Goal: Information Seeking & Learning: Learn about a topic

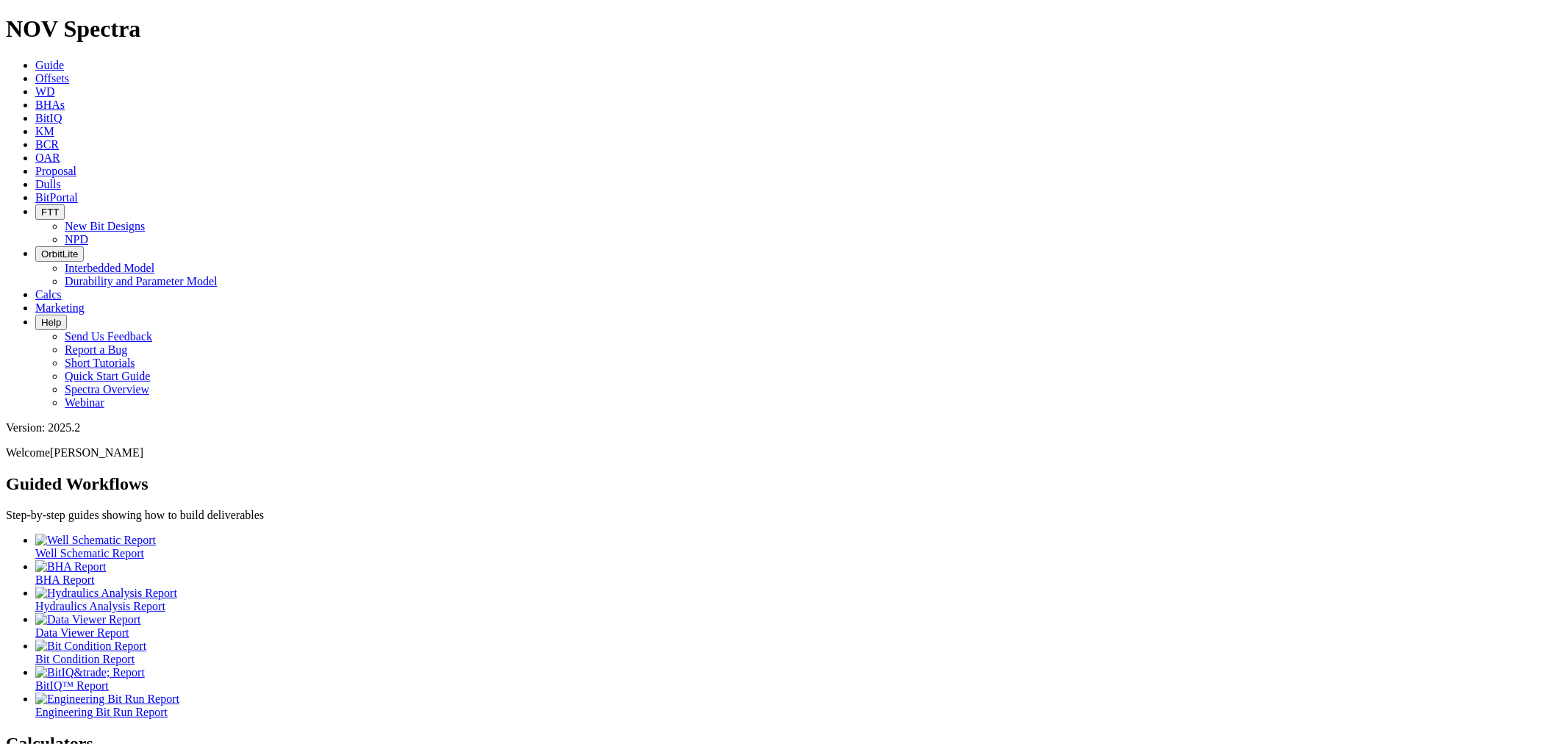
click at [78, 249] on span "OrbitLite" at bounding box center [59, 254] width 37 height 11
click at [154, 262] on link "Interbedded Model" at bounding box center [109, 268] width 90 height 13
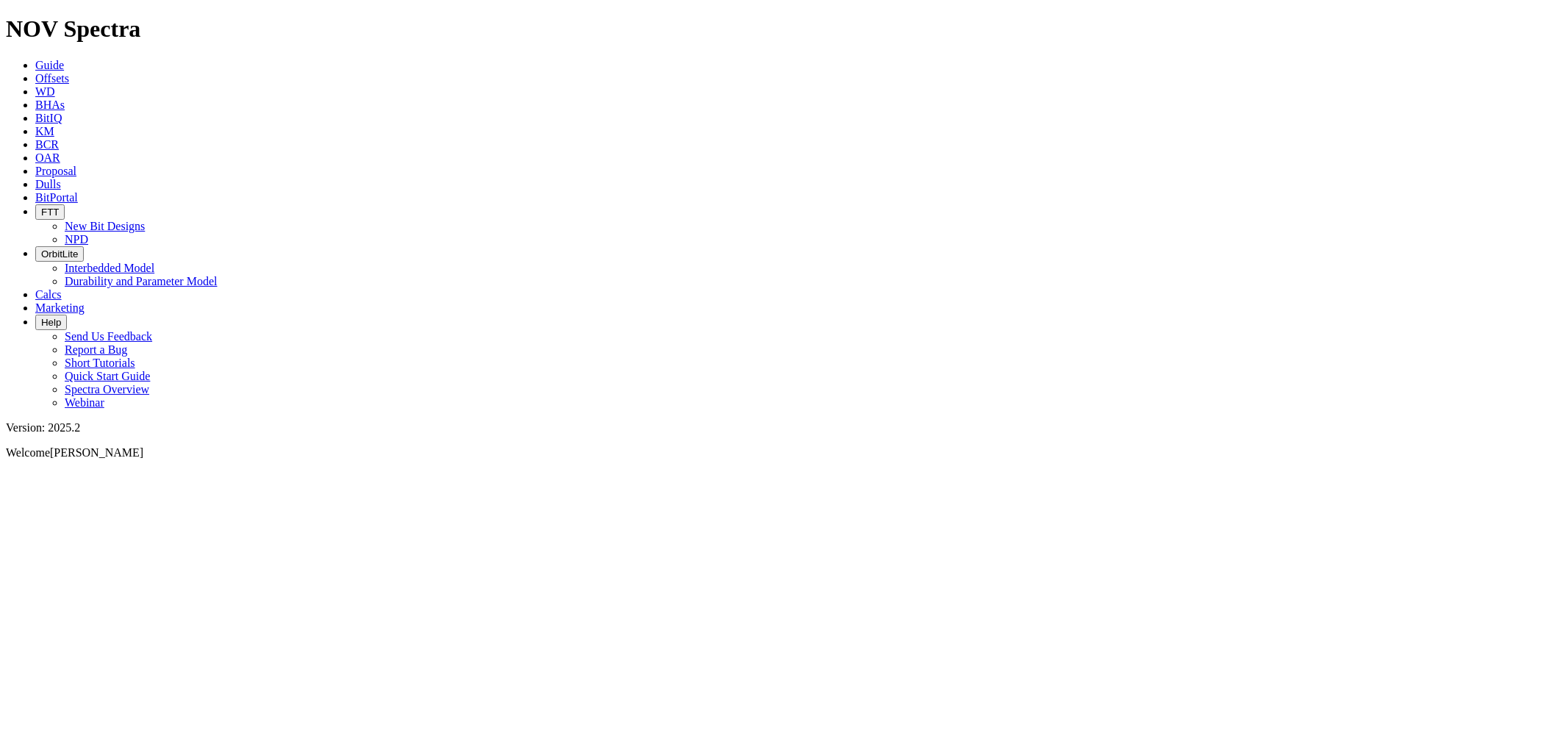
click at [41, 249] on icon "button" at bounding box center [41, 254] width 0 height 11
click at [217, 275] on link "Durability and Parameter Model" at bounding box center [141, 280] width 153 height 13
click at [78, 249] on span "OrbitLite" at bounding box center [59, 254] width 37 height 11
click at [217, 275] on link "Durability and Parameter Model" at bounding box center [141, 280] width 153 height 13
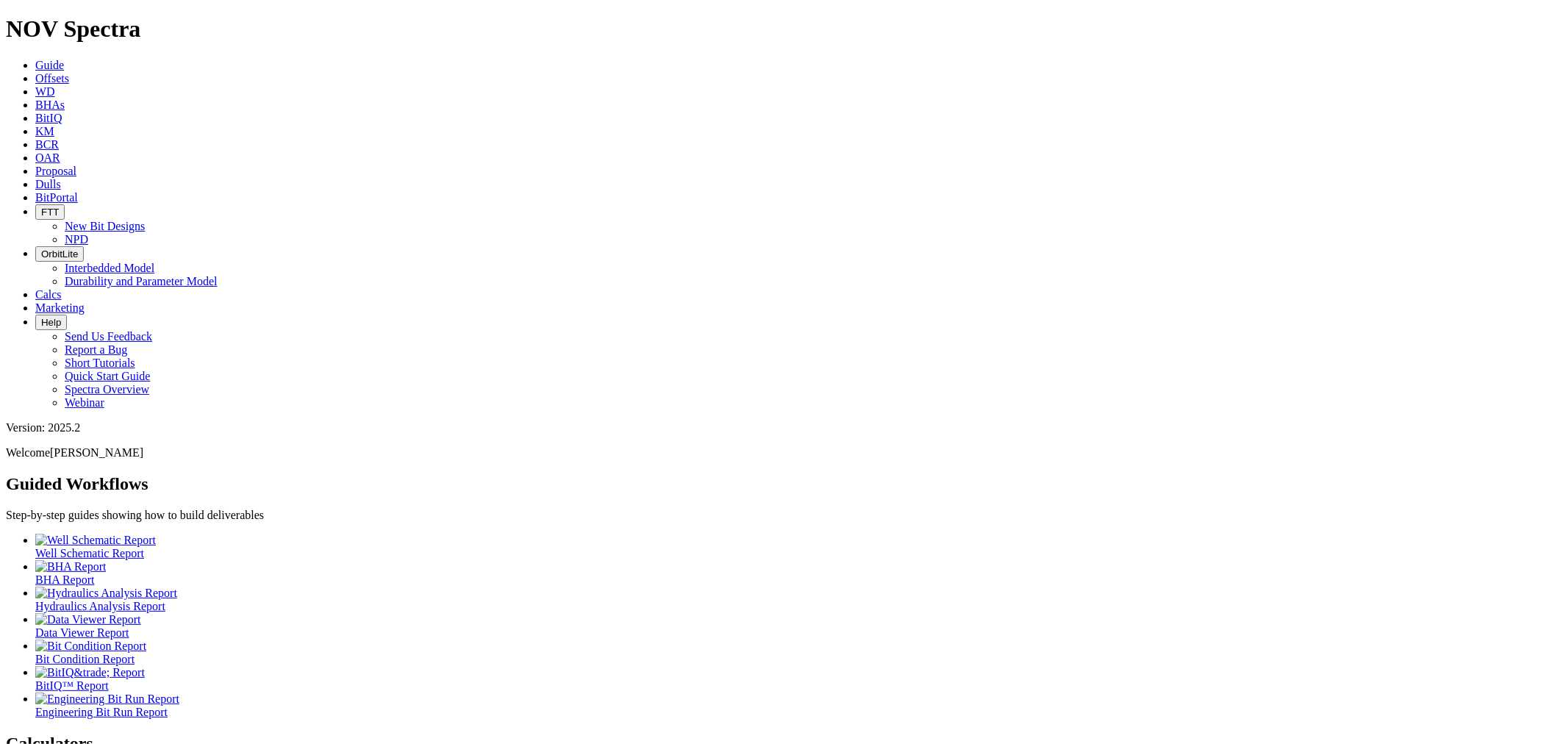
click at [78, 249] on span "OrbitLite" at bounding box center [59, 254] width 37 height 11
click at [217, 275] on link "Durability and Parameter Model" at bounding box center [141, 280] width 153 height 13
